Goal: Task Accomplishment & Management: Manage account settings

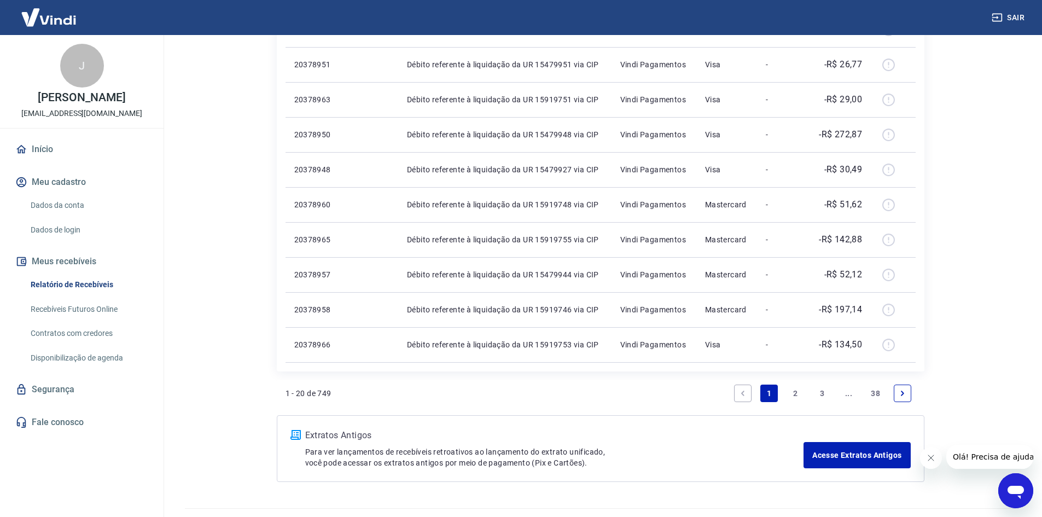
scroll to position [595, 0]
click at [792, 395] on link "2" at bounding box center [796, 396] width 18 height 18
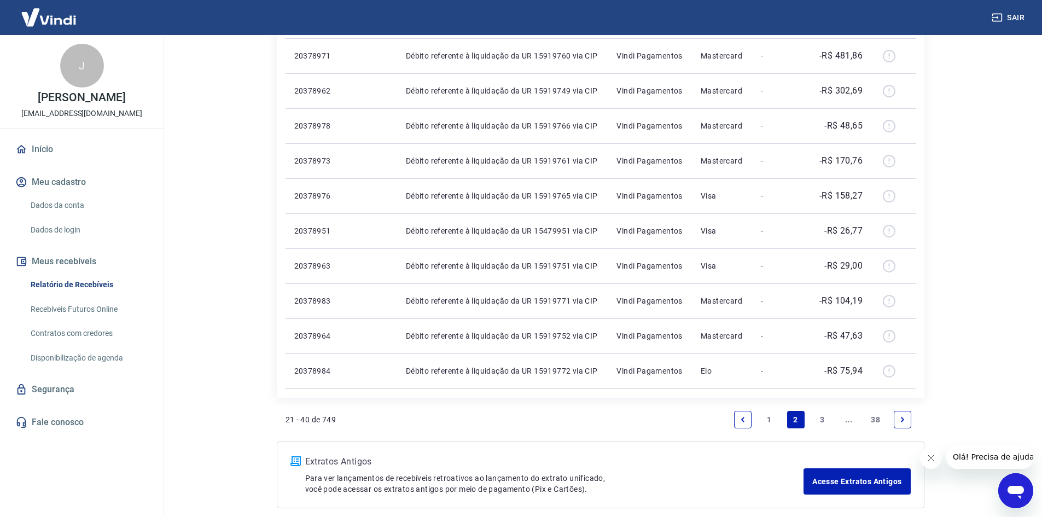
scroll to position [570, 0]
click at [822, 422] on link "3" at bounding box center [823, 421] width 18 height 18
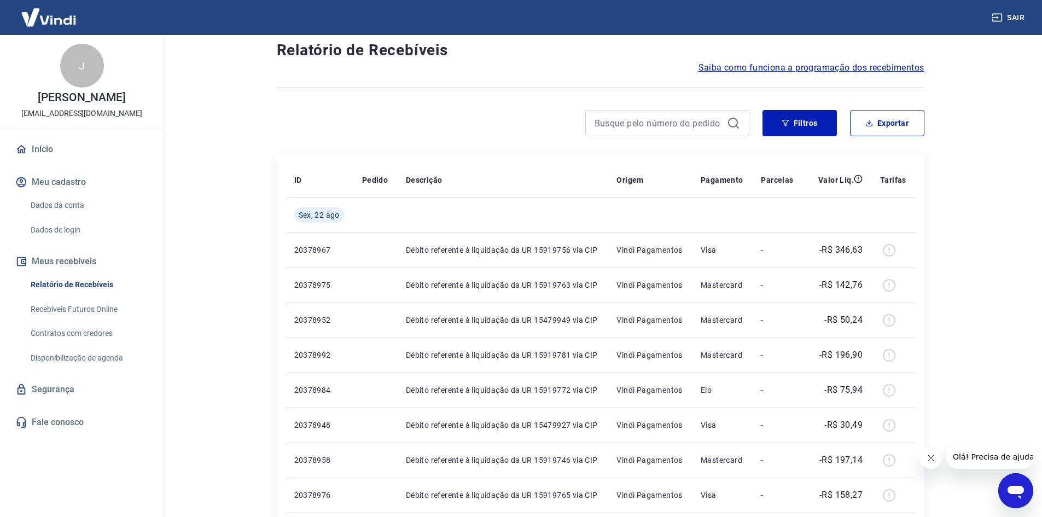
scroll to position [25, 0]
